Goal: Use online tool/utility: Utilize a website feature to perform a specific function

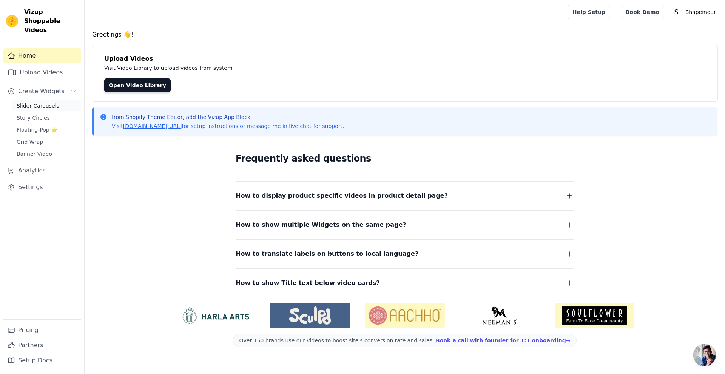
click at [41, 102] on span "Slider Carousels" at bounding box center [38, 106] width 43 height 8
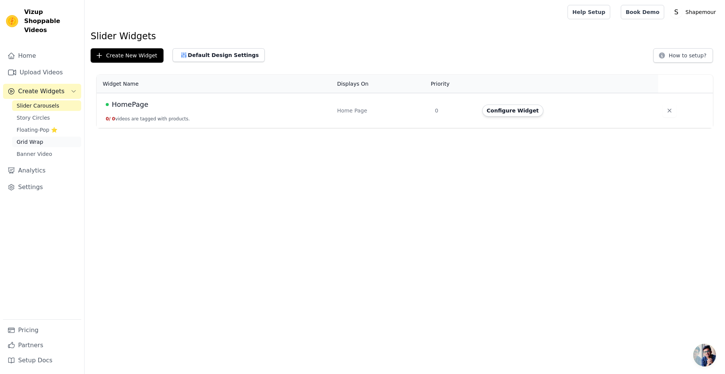
click at [32, 138] on span "Grid Wrap" at bounding box center [30, 142] width 26 height 8
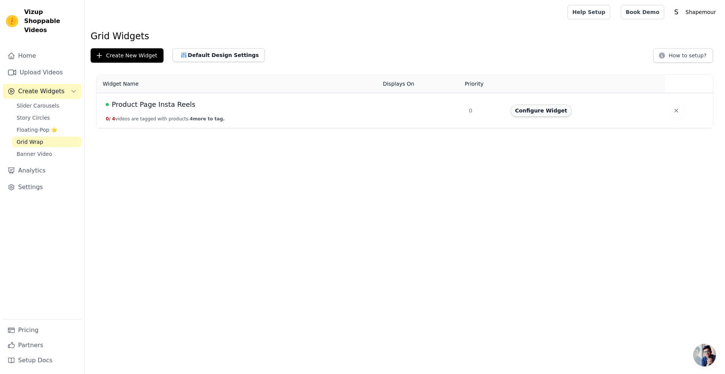
click at [540, 109] on button "Configure Widget" at bounding box center [540, 111] width 61 height 12
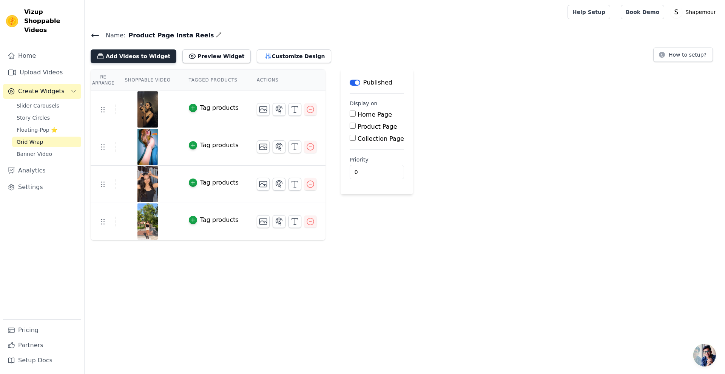
click at [148, 59] on button "Add Videos to Widget" at bounding box center [134, 56] width 86 height 14
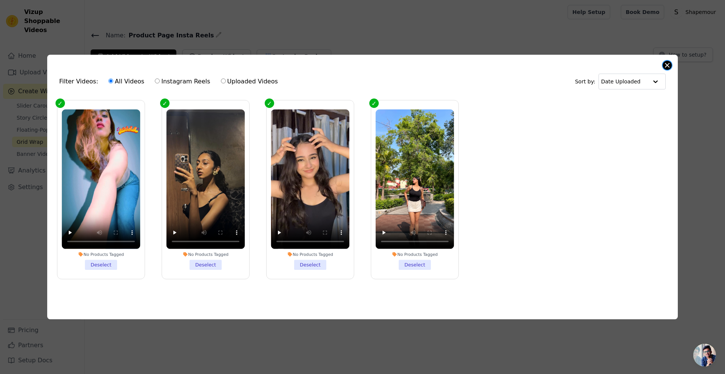
click at [666, 63] on button "Close modal" at bounding box center [666, 65] width 9 height 9
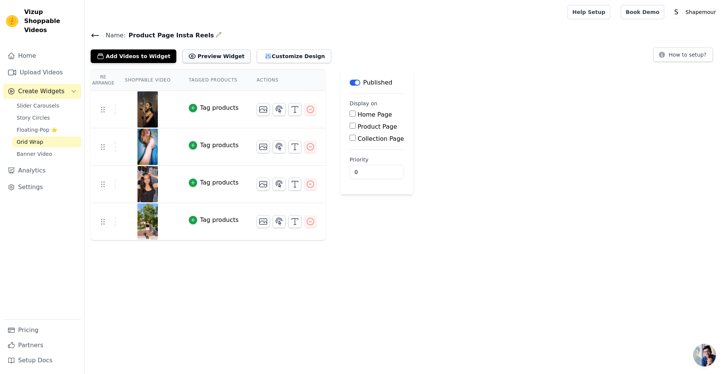
click at [205, 58] on button "Preview Widget" at bounding box center [216, 56] width 68 height 14
click at [134, 54] on button "Add Videos to Widget" at bounding box center [134, 56] width 86 height 14
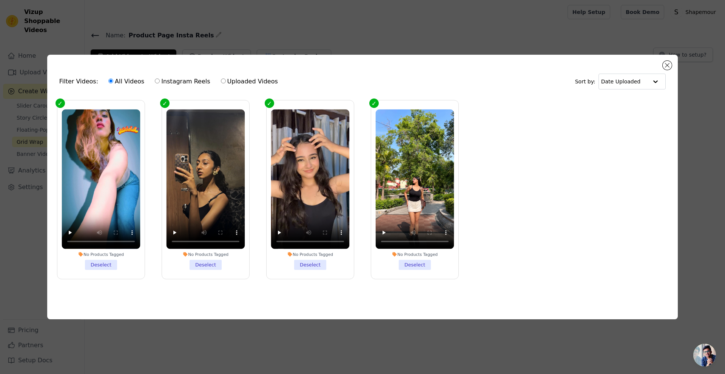
click at [220, 77] on label "Uploaded Videos" at bounding box center [249, 82] width 58 height 10
click at [221, 78] on input "Uploaded Videos" at bounding box center [223, 80] width 5 height 5
radio input "true"
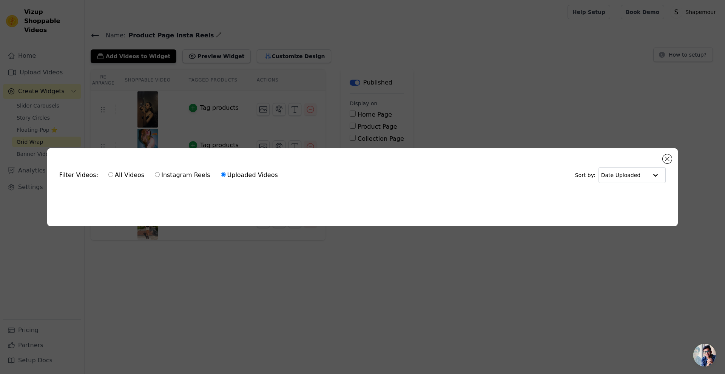
click at [155, 174] on input "Instagram Reels" at bounding box center [157, 174] width 5 height 5
radio input "true"
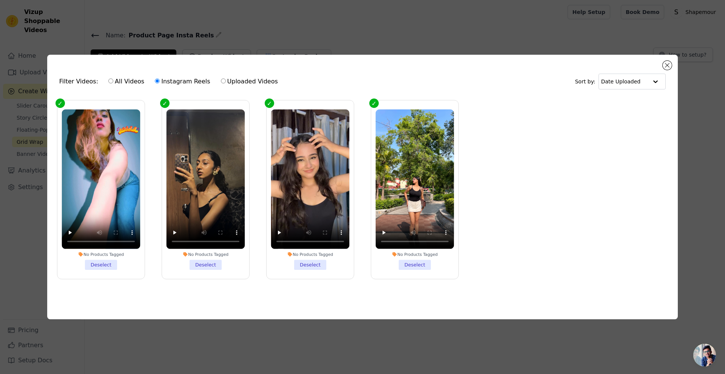
click at [108, 79] on input "All Videos" at bounding box center [110, 80] width 5 height 5
radio input "true"
click at [663, 80] on div "Date Uploaded" at bounding box center [631, 82] width 67 height 16
click at [509, 111] on ul "No Products Tagged Deselect No Products Tagged Deselect No Products Tagged Dese…" at bounding box center [362, 195] width 618 height 199
click at [666, 62] on button "Close modal" at bounding box center [666, 65] width 9 height 9
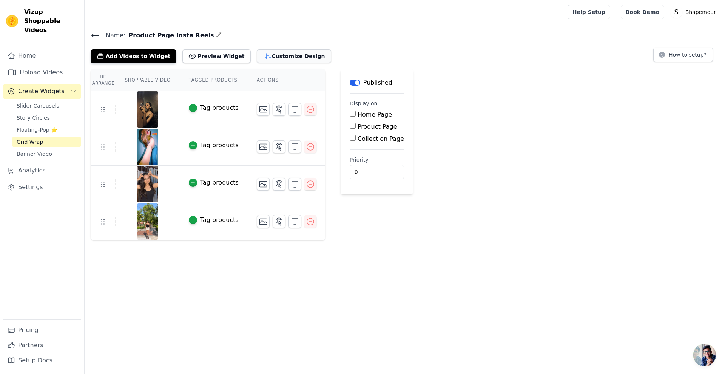
click at [260, 61] on button "Customize Design" at bounding box center [294, 56] width 74 height 14
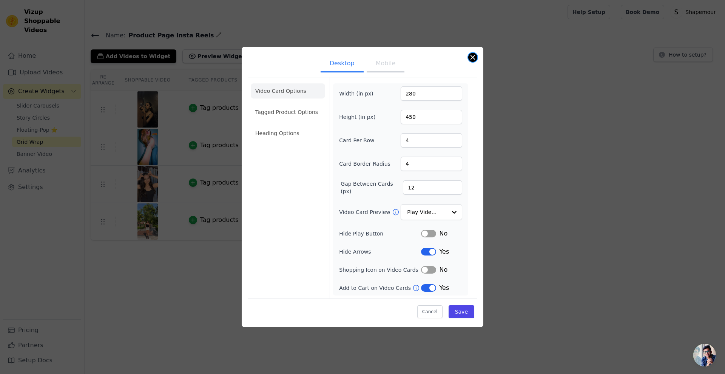
click at [469, 58] on button "Close modal" at bounding box center [472, 57] width 9 height 9
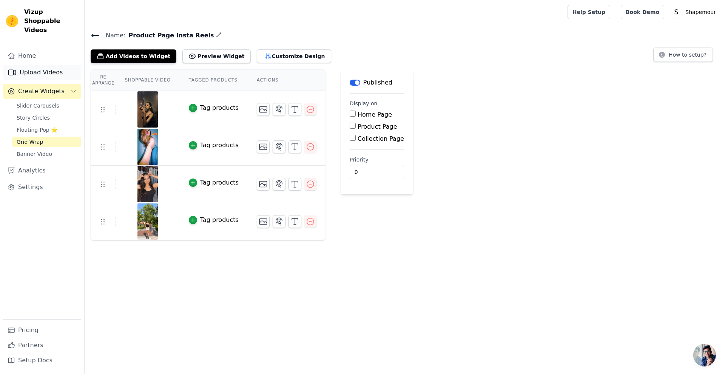
click at [42, 66] on link "Upload Videos" at bounding box center [42, 72] width 78 height 15
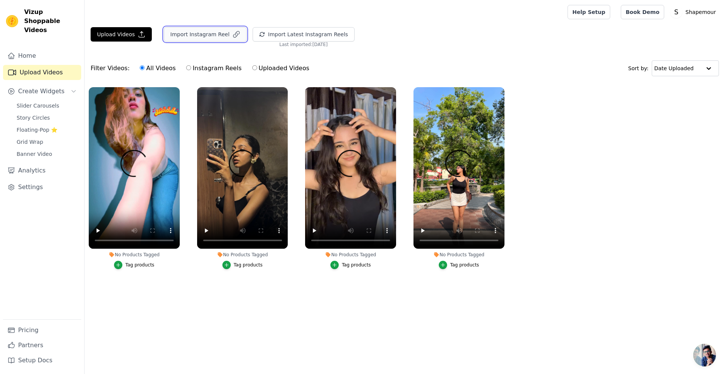
click at [201, 38] on button "Import Instagram Reel" at bounding box center [205, 34] width 83 height 14
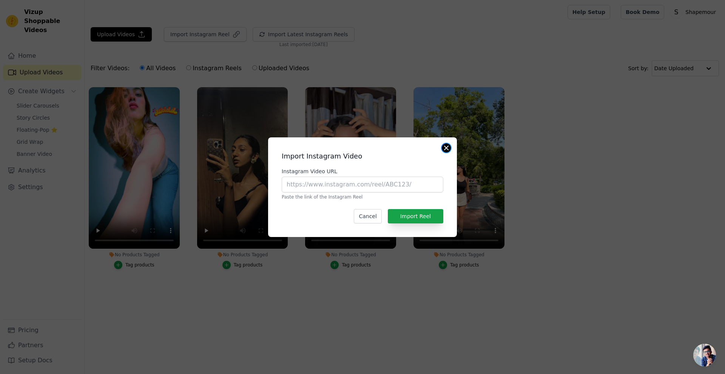
click at [443, 150] on button "Close modal" at bounding box center [445, 147] width 9 height 9
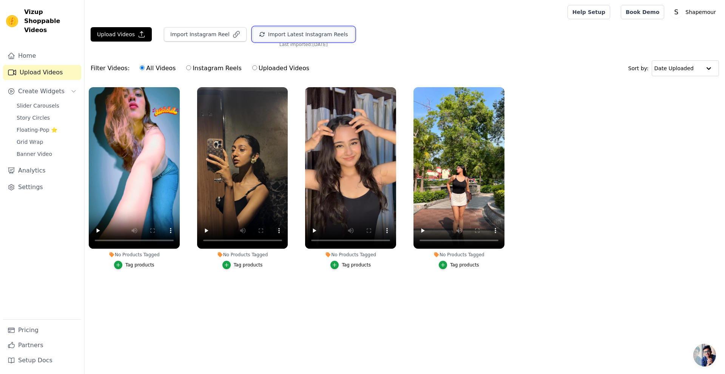
click at [265, 28] on button "Import Latest Instagram Reels" at bounding box center [303, 34] width 102 height 14
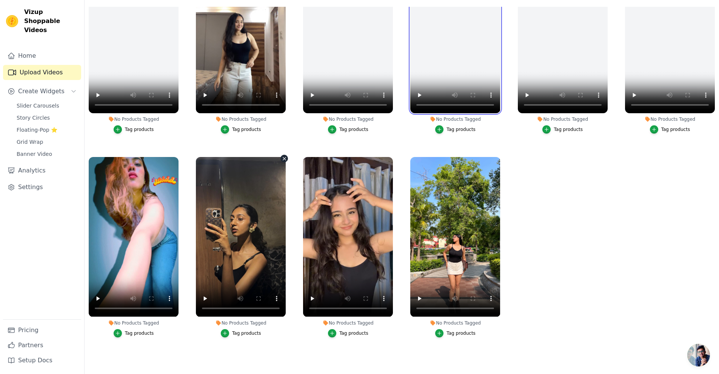
scroll to position [77, 0]
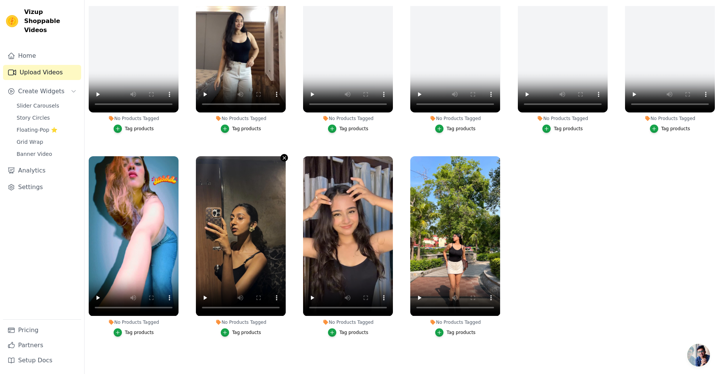
click at [282, 155] on icon "button" at bounding box center [285, 158] width 6 height 6
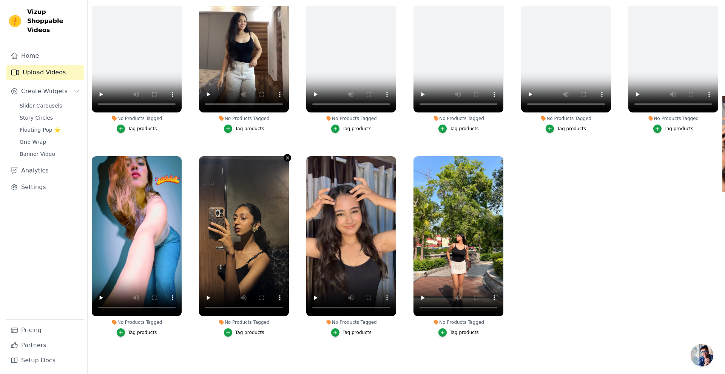
scroll to position [0, 0]
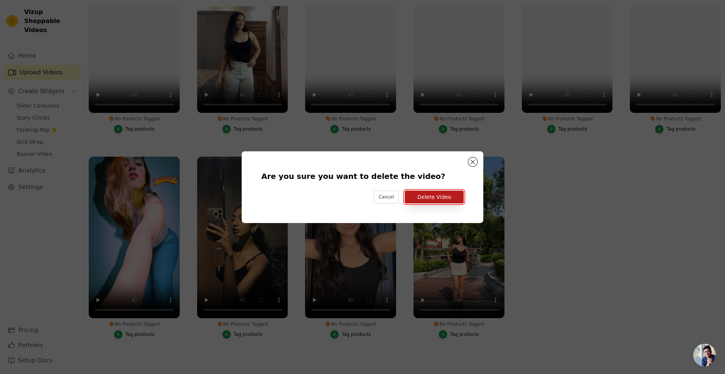
click at [430, 200] on button "Delete Video" at bounding box center [434, 197] width 59 height 13
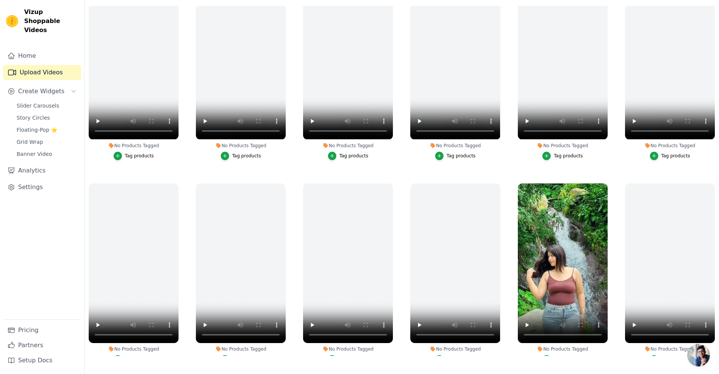
scroll to position [717, 0]
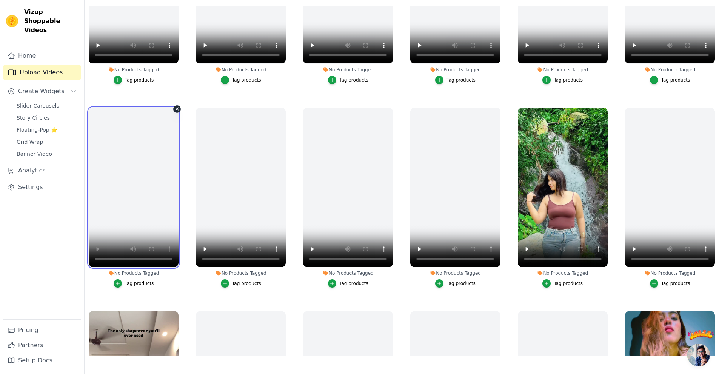
click at [133, 182] on video at bounding box center [134, 188] width 90 height 160
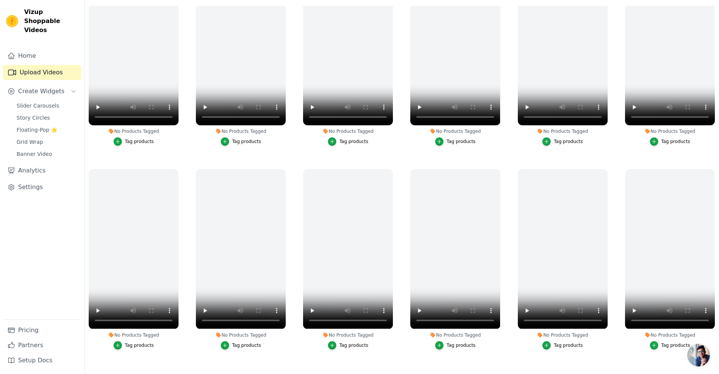
scroll to position [0, 0]
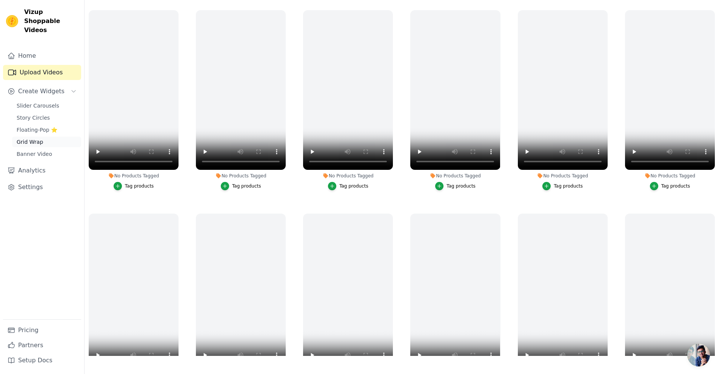
click at [39, 138] on span "Grid Wrap" at bounding box center [30, 142] width 26 height 8
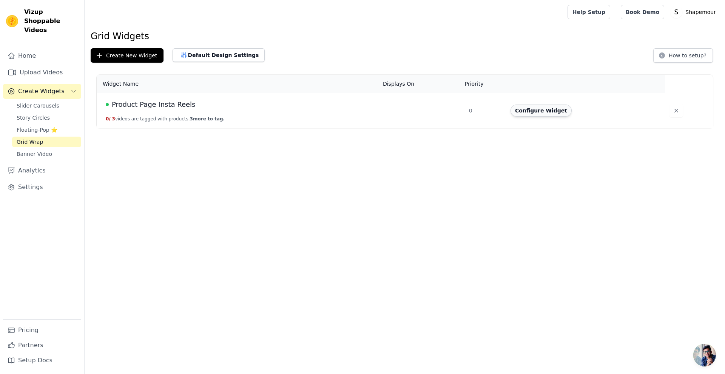
click at [528, 112] on button "Configure Widget" at bounding box center [540, 111] width 61 height 12
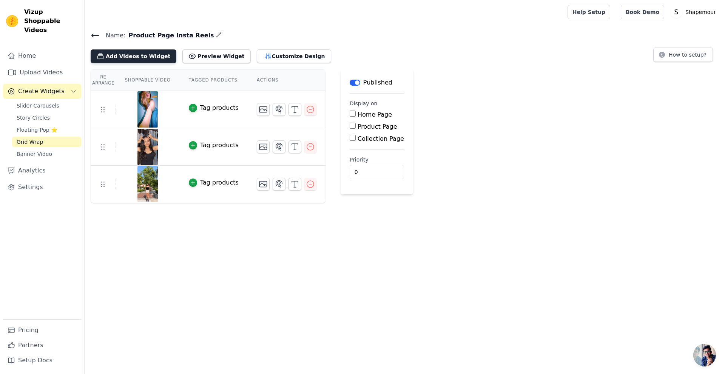
click at [145, 57] on button "Add Videos to Widget" at bounding box center [134, 56] width 86 height 14
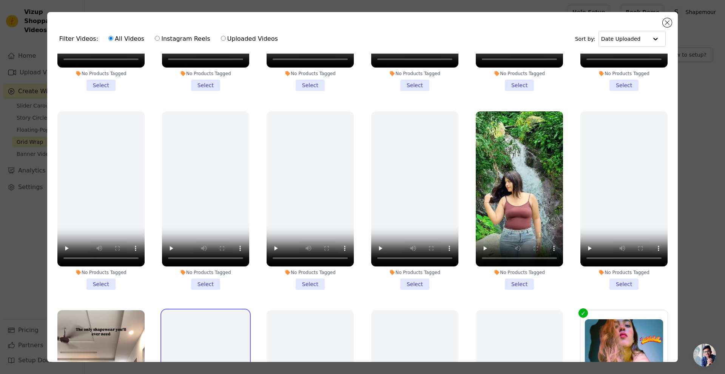
scroll to position [686, 0]
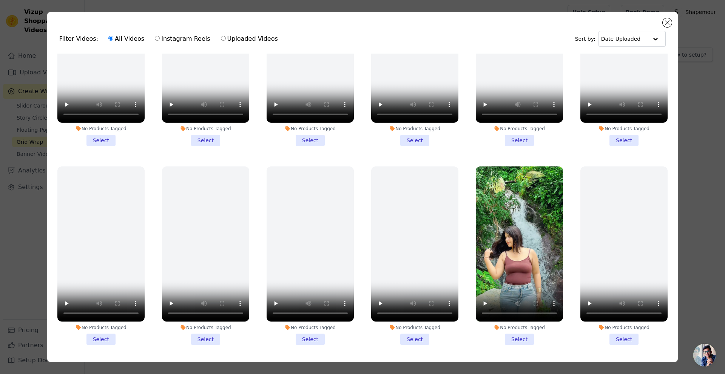
click at [511, 322] on li "No Products Tagged Select" at bounding box center [518, 255] width 87 height 178
click at [0, 0] on input "No Products Tagged Select" at bounding box center [0, 0] width 0 height 0
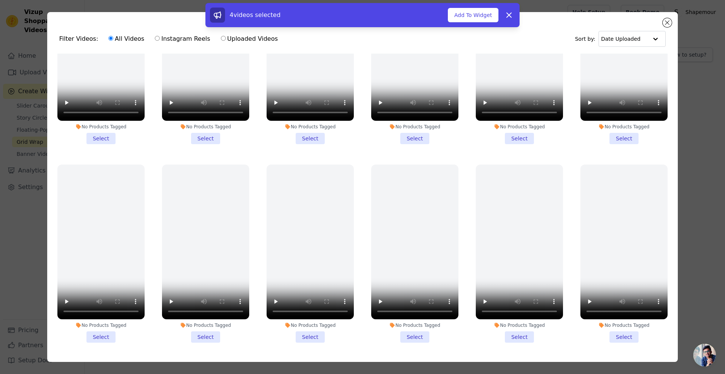
scroll to position [271, 0]
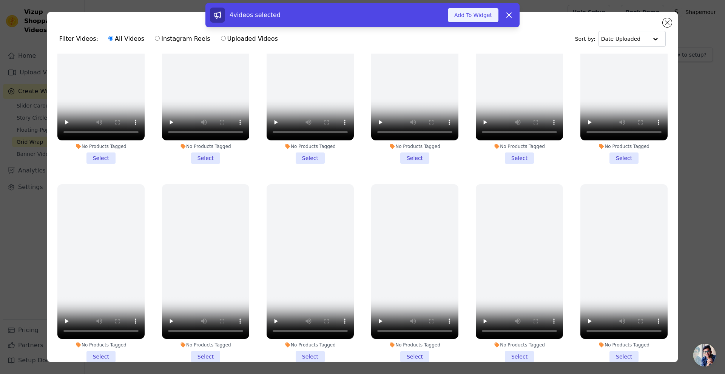
click at [481, 14] on button "Add To Widget" at bounding box center [473, 15] width 51 height 14
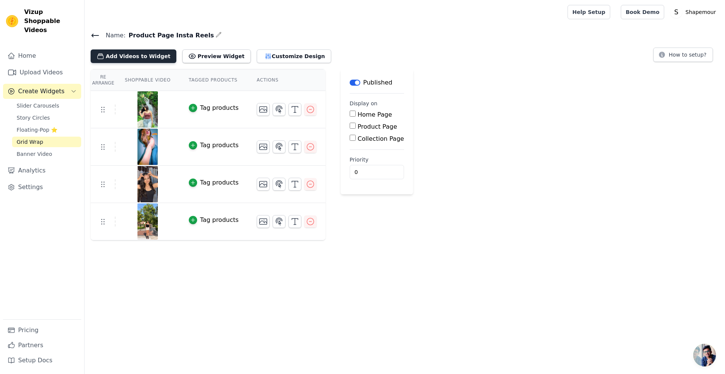
click at [134, 58] on button "Add Videos to Widget" at bounding box center [134, 56] width 86 height 14
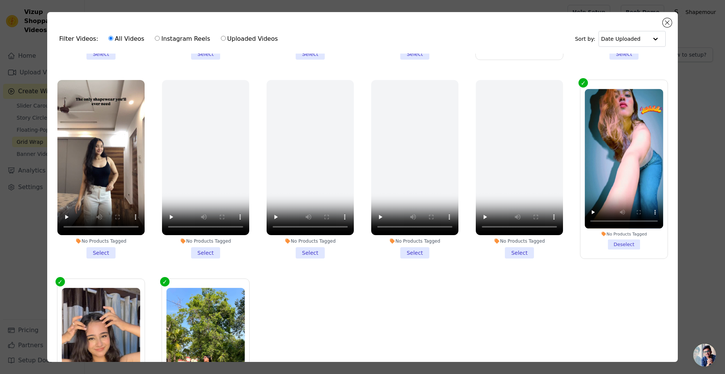
scroll to position [981, 0]
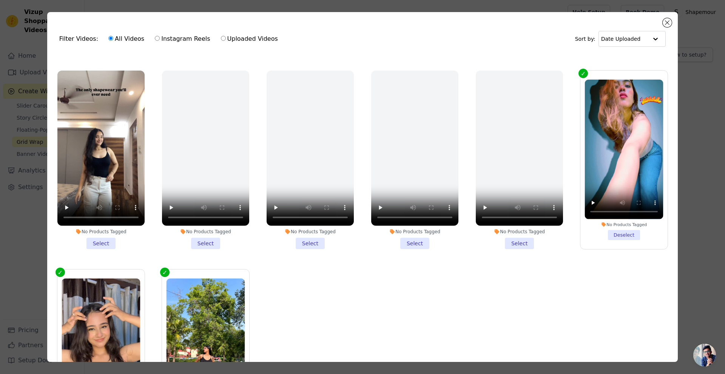
click at [109, 226] on li "No Products Tagged Select" at bounding box center [100, 160] width 87 height 178
click at [0, 0] on input "No Products Tagged Select" at bounding box center [0, 0] width 0 height 0
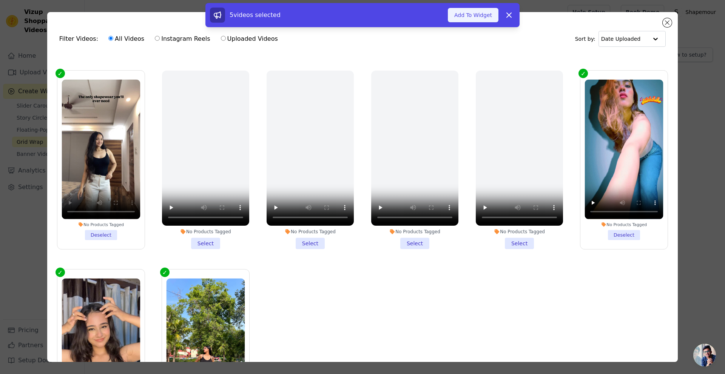
click at [485, 19] on button "Add To Widget" at bounding box center [473, 15] width 51 height 14
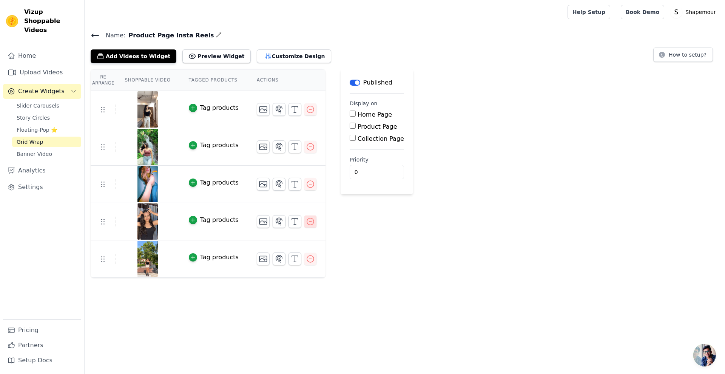
click at [306, 222] on icon "button" at bounding box center [310, 221] width 9 height 9
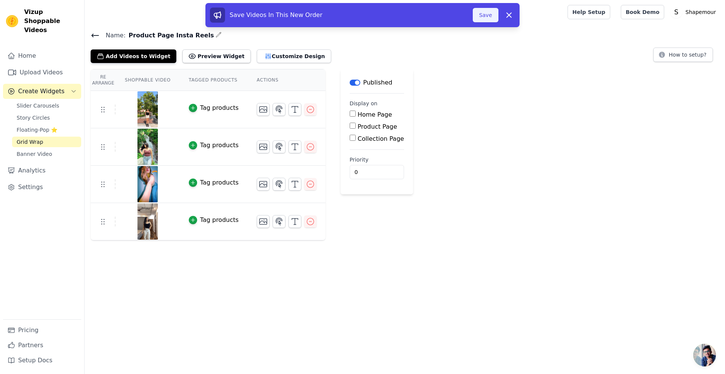
click at [485, 16] on button "Save" at bounding box center [485, 15] width 26 height 14
